Goal: Task Accomplishment & Management: Manage account settings

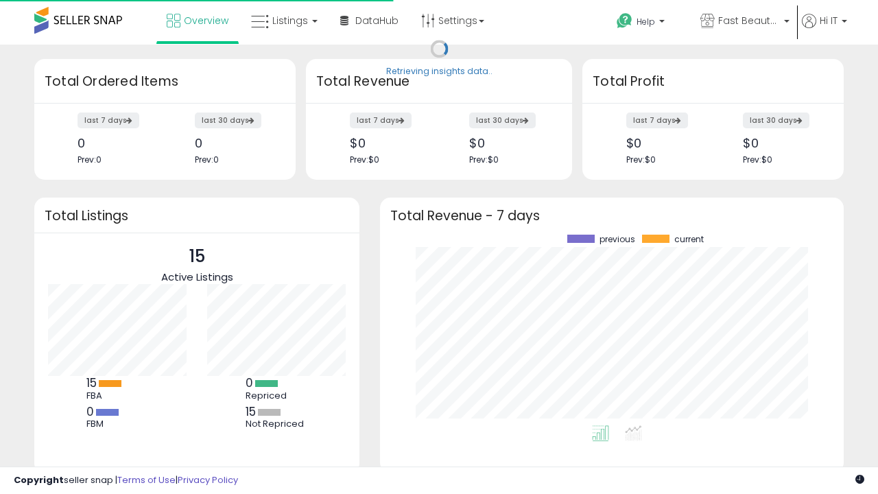
scroll to position [191, 436]
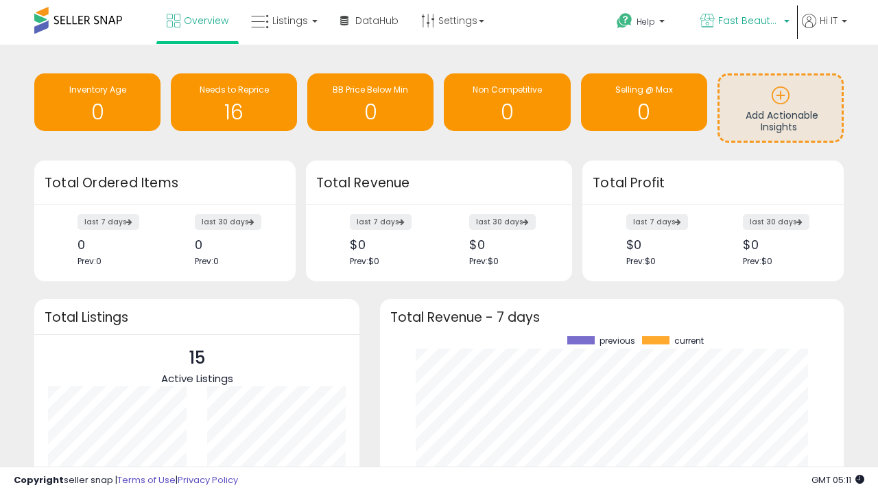
click at [743, 22] on span "Fast Beauty ([GEOGRAPHIC_DATA])" at bounding box center [749, 21] width 62 height 14
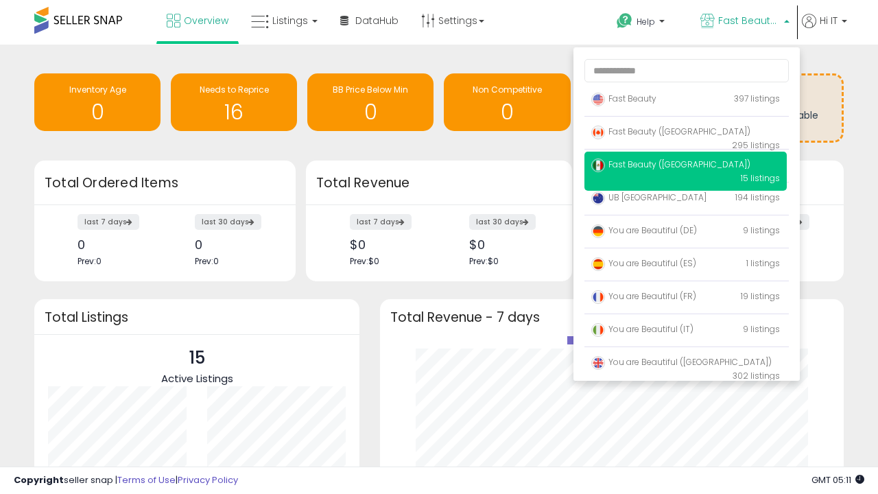
click at [685, 167] on span "Fast Beauty ([GEOGRAPHIC_DATA])" at bounding box center [670, 164] width 159 height 12
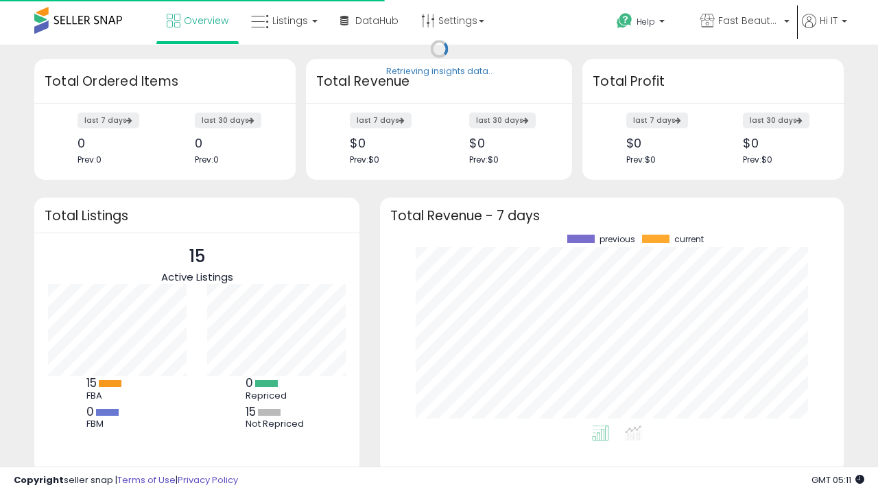
scroll to position [191, 436]
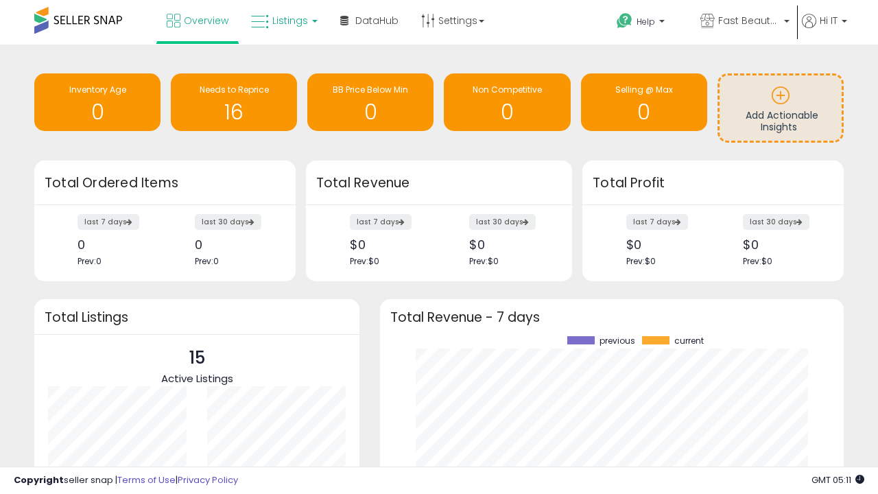
click at [283, 21] on span "Listings" at bounding box center [290, 21] width 36 height 14
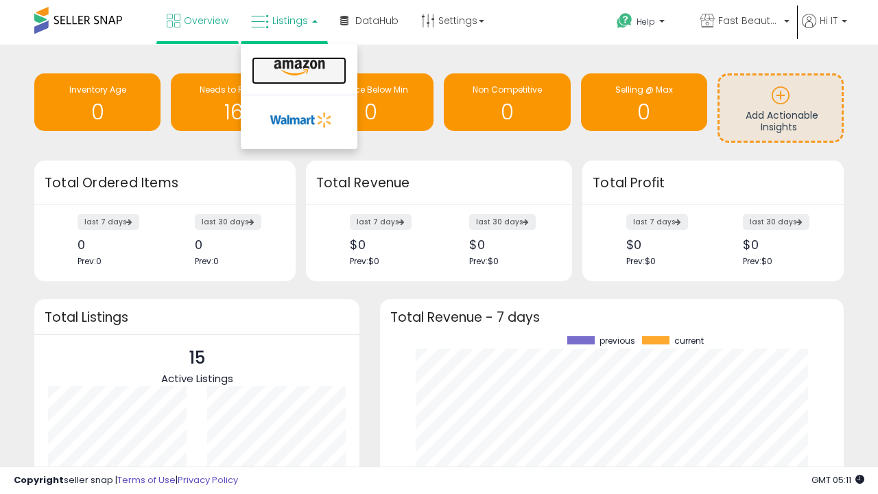
click at [298, 68] on icon at bounding box center [300, 68] width 60 height 18
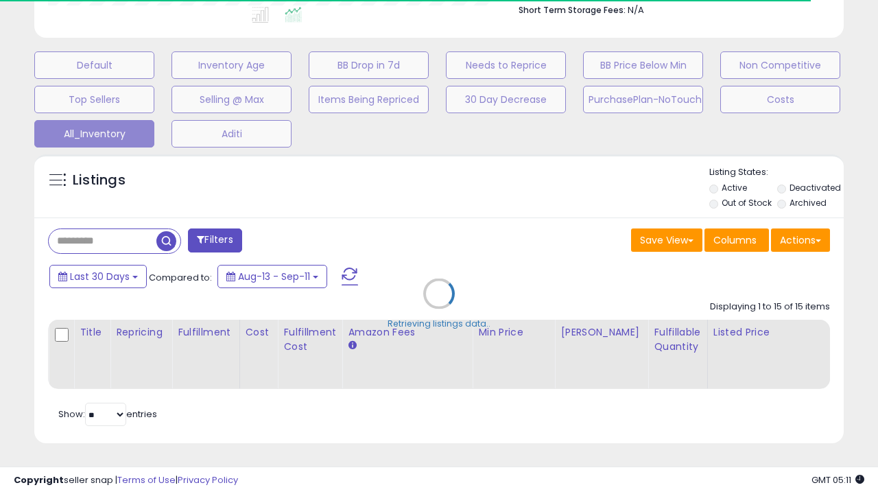
scroll to position [174, 0]
